Goal: Download file/media

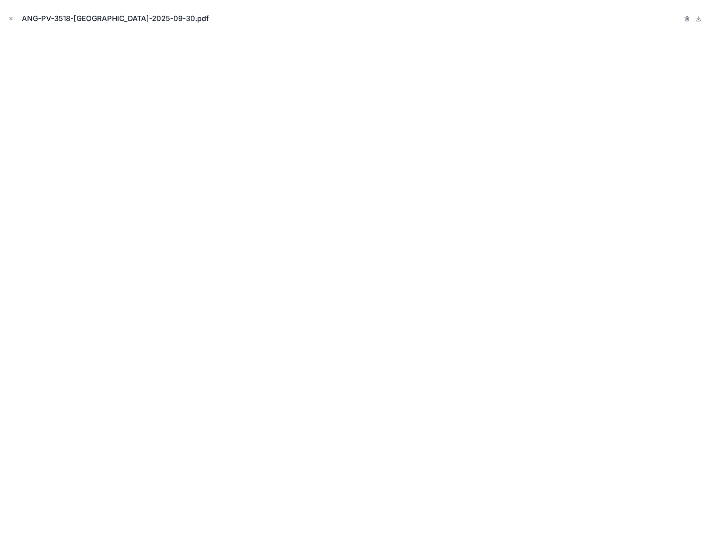
click at [0, 535] on nordpass-portal at bounding box center [0, 536] width 0 height 0
click at [12, 19] on icon "Close modal" at bounding box center [11, 19] width 6 height 6
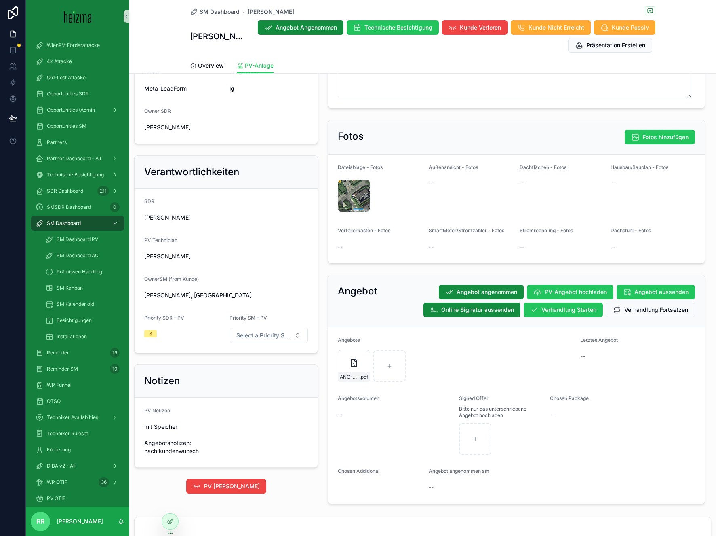
scroll to position [454, 0]
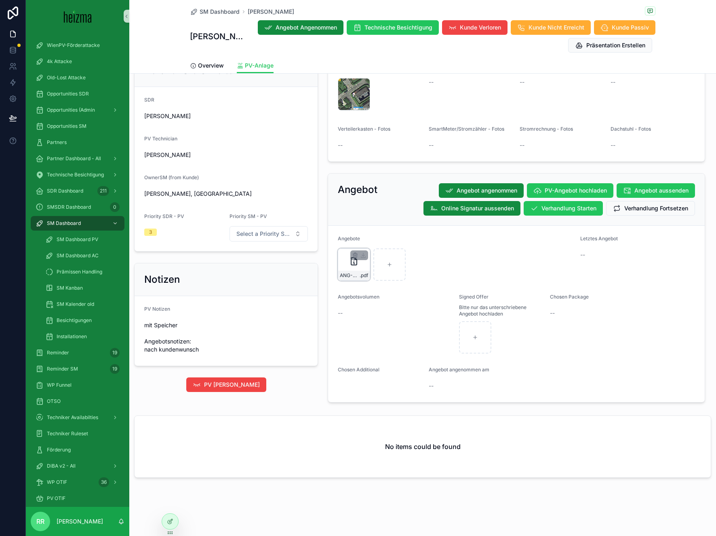
click at [338, 270] on div "ANG-PV-3518-Ijaz-2025-09-30 .pdf" at bounding box center [354, 275] width 32 height 10
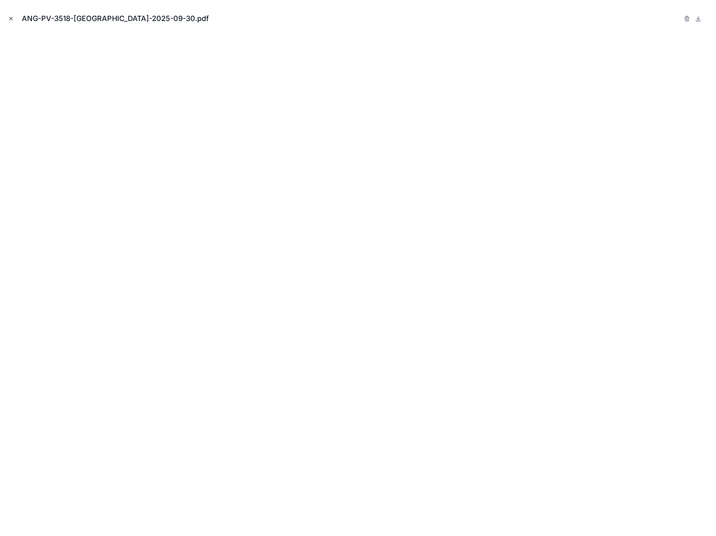
click at [7, 23] on button "Close modal" at bounding box center [10, 18] width 9 height 9
